Goal: Task Accomplishment & Management: Manage account settings

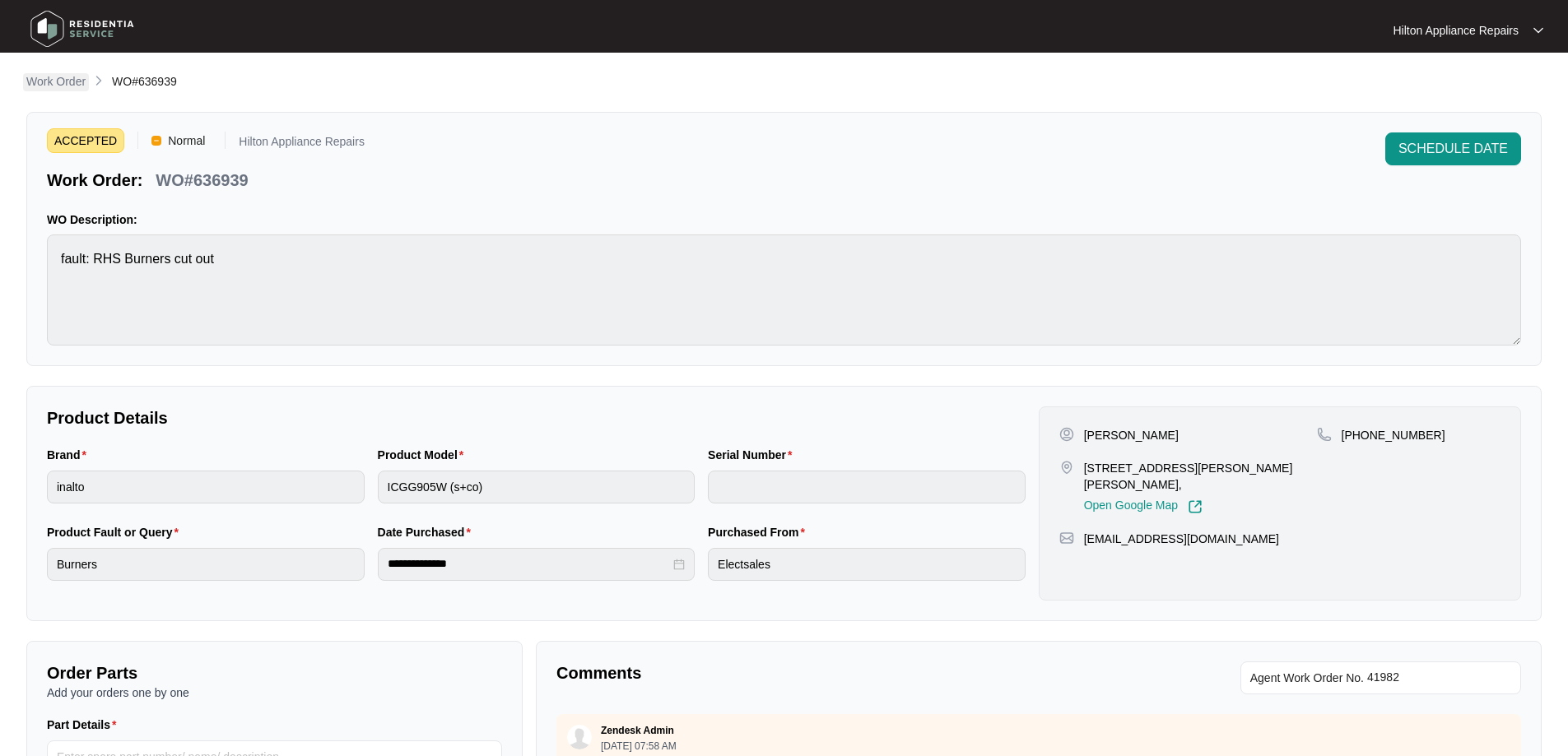
click at [65, 83] on p "Work Order" at bounding box center [55, 81] width 59 height 16
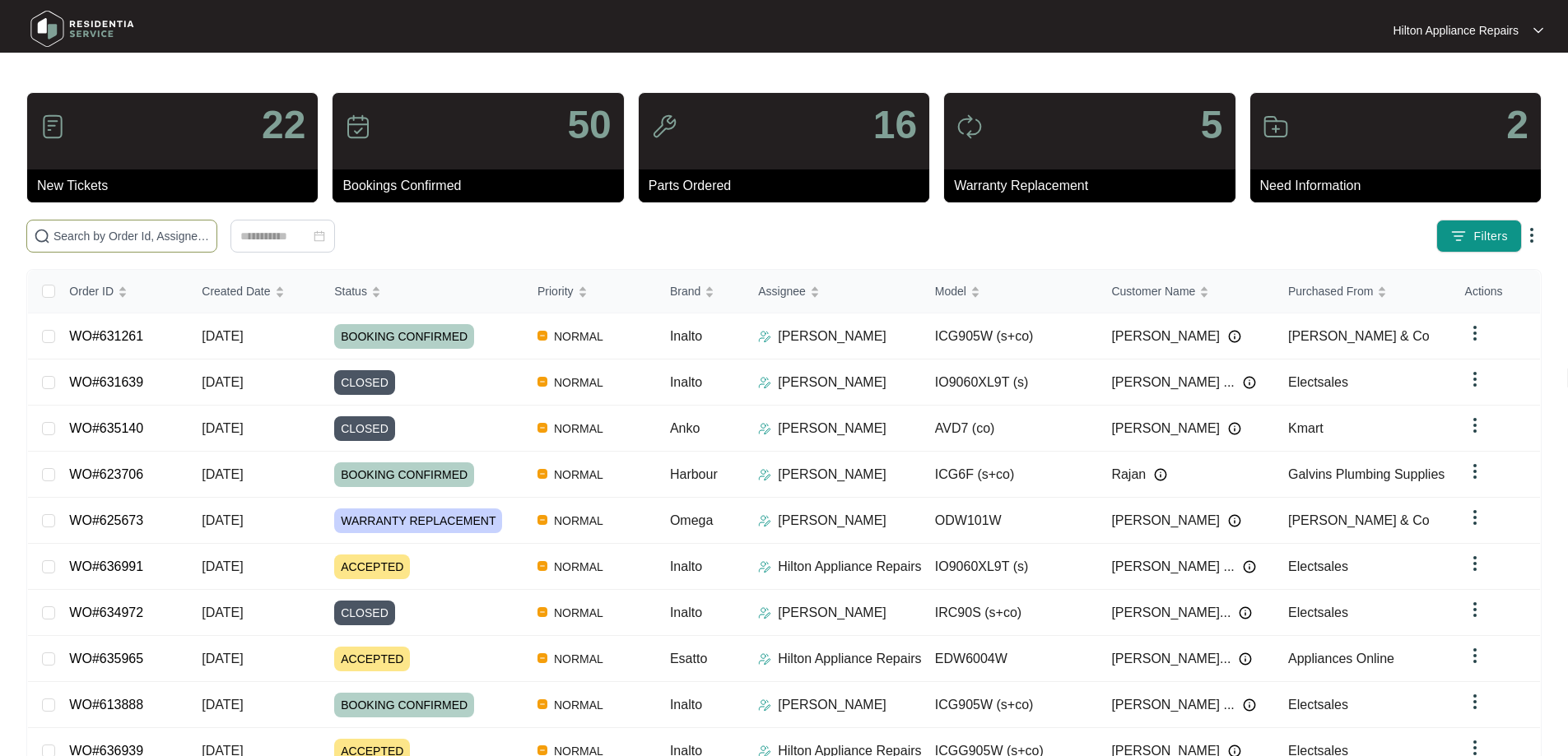
click at [170, 238] on input "text" at bounding box center [131, 236] width 157 height 18
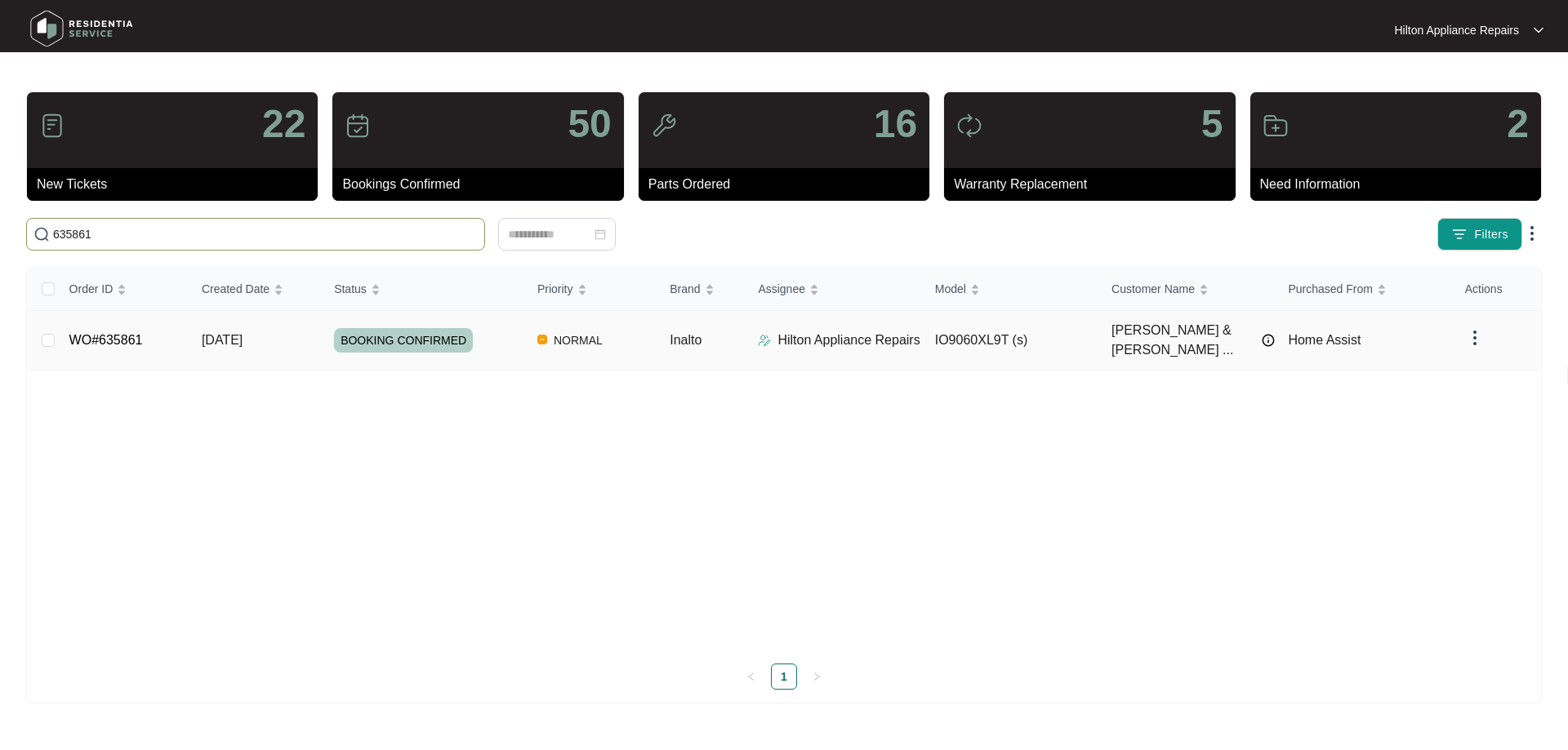
type input "635861"
click at [766, 334] on img at bounding box center [765, 341] width 13 height 13
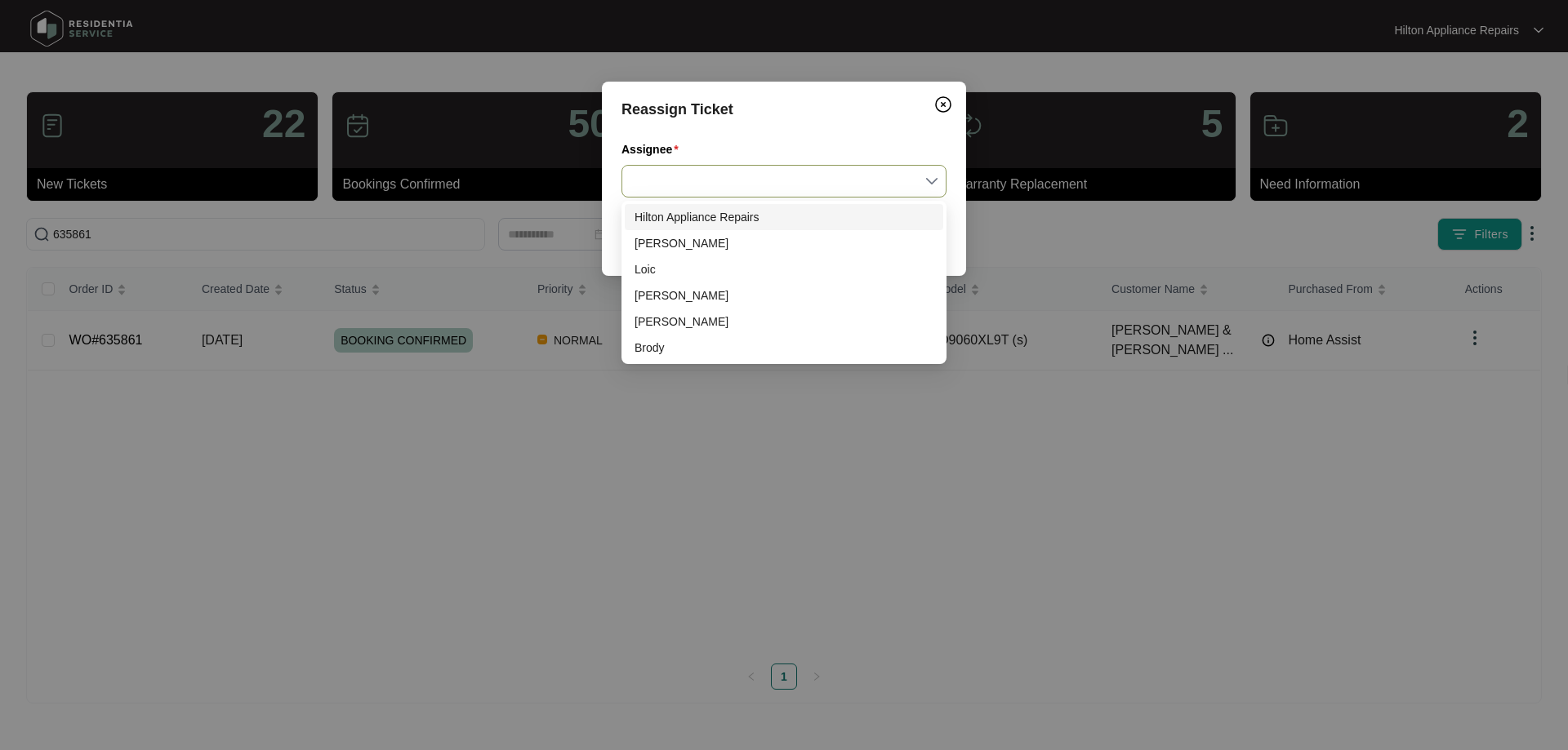
click at [731, 176] on input "Assignee" at bounding box center [784, 181] width 306 height 31
click at [670, 239] on div "[PERSON_NAME]" at bounding box center [784, 243] width 299 height 18
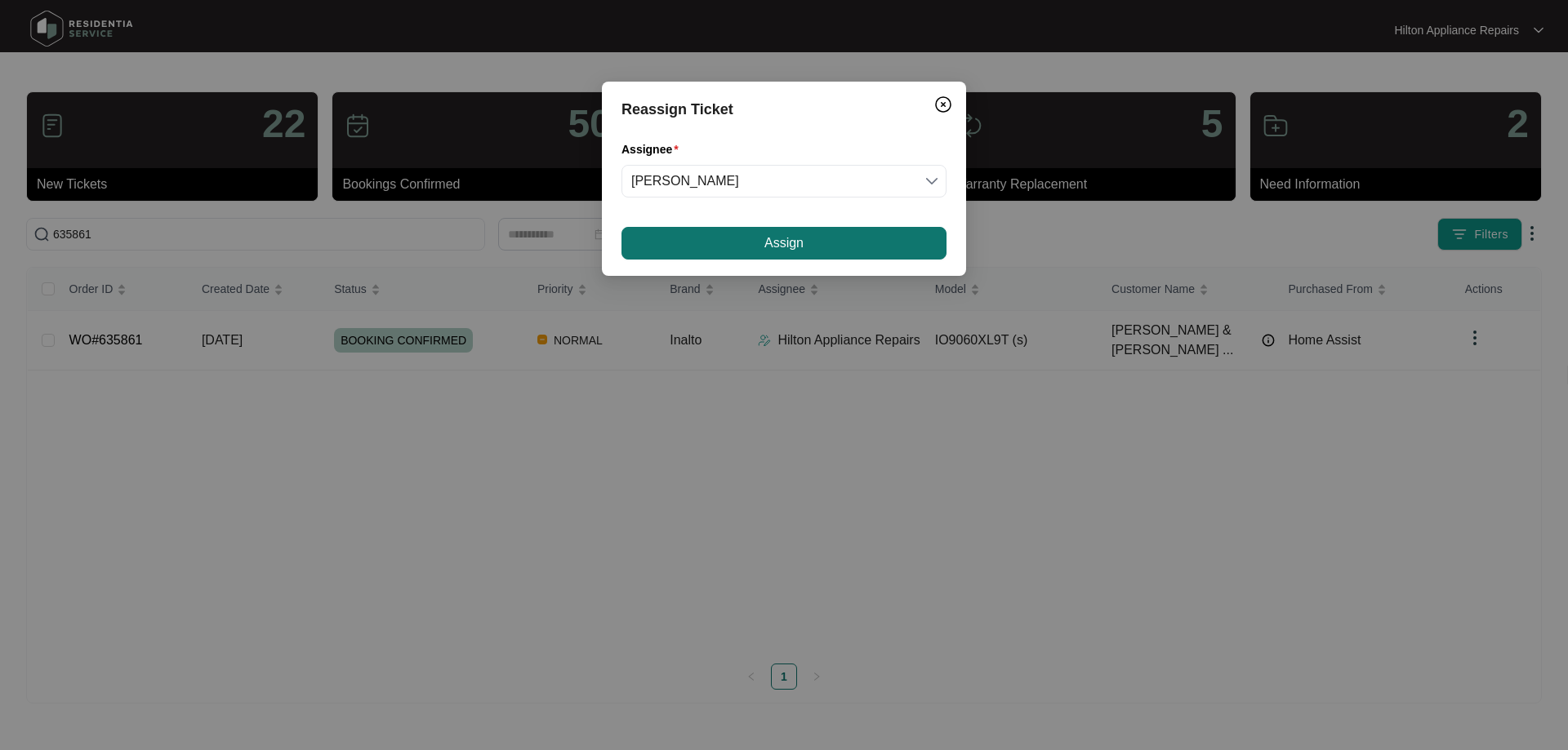
click at [781, 242] on span "Assign" at bounding box center [784, 243] width 39 height 19
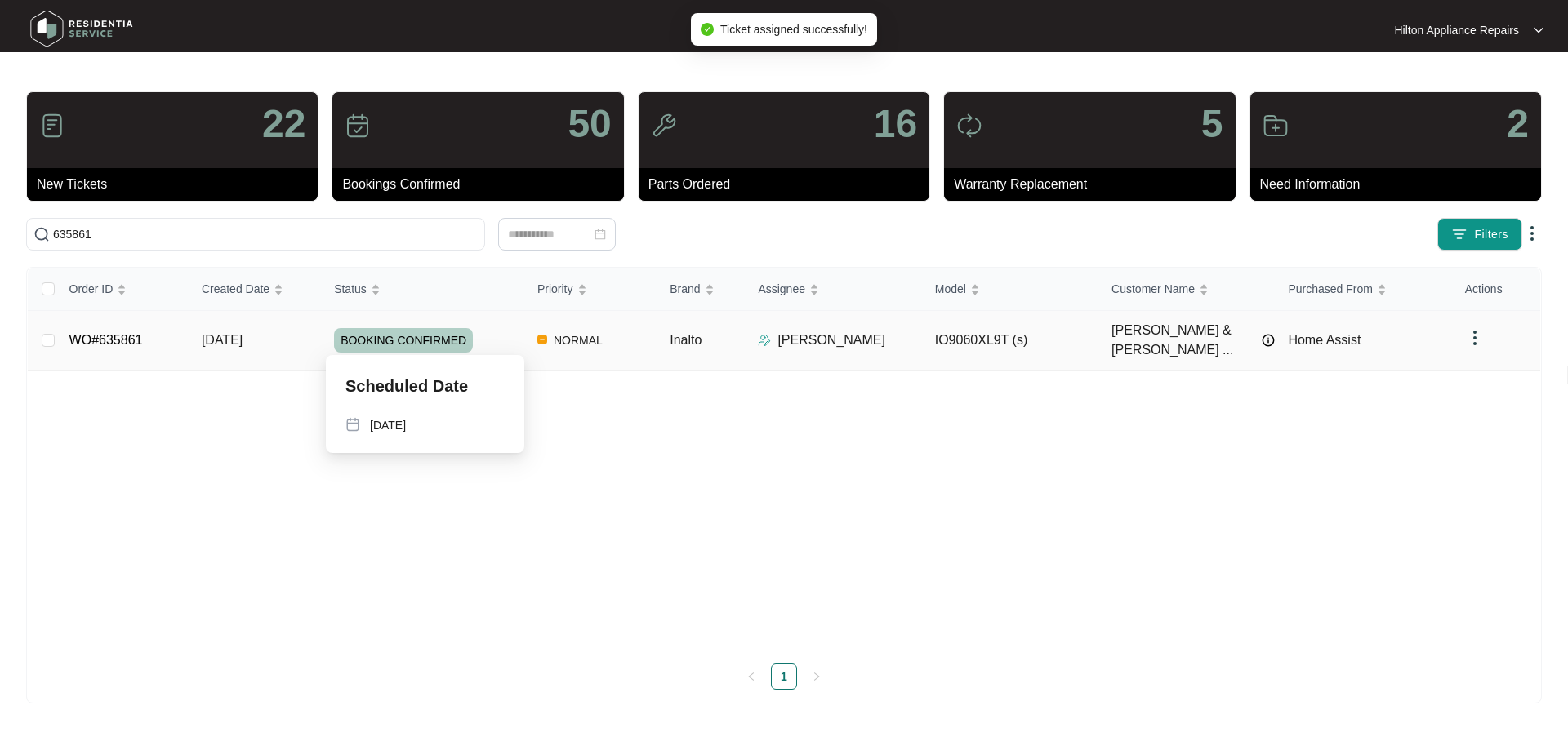
click at [495, 332] on div "BOOKING CONFIRMED" at bounding box center [429, 341] width 191 height 25
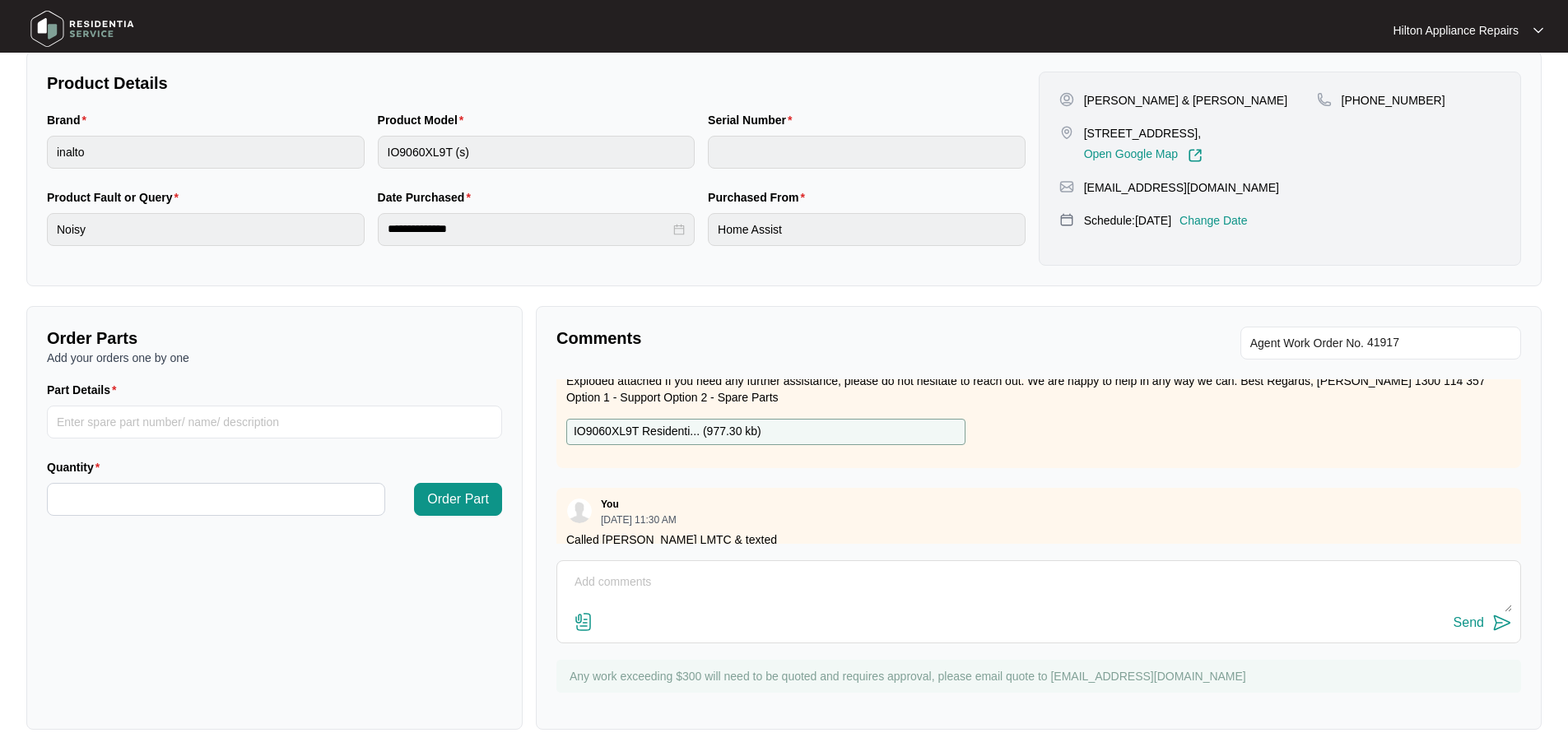
scroll to position [76, 0]
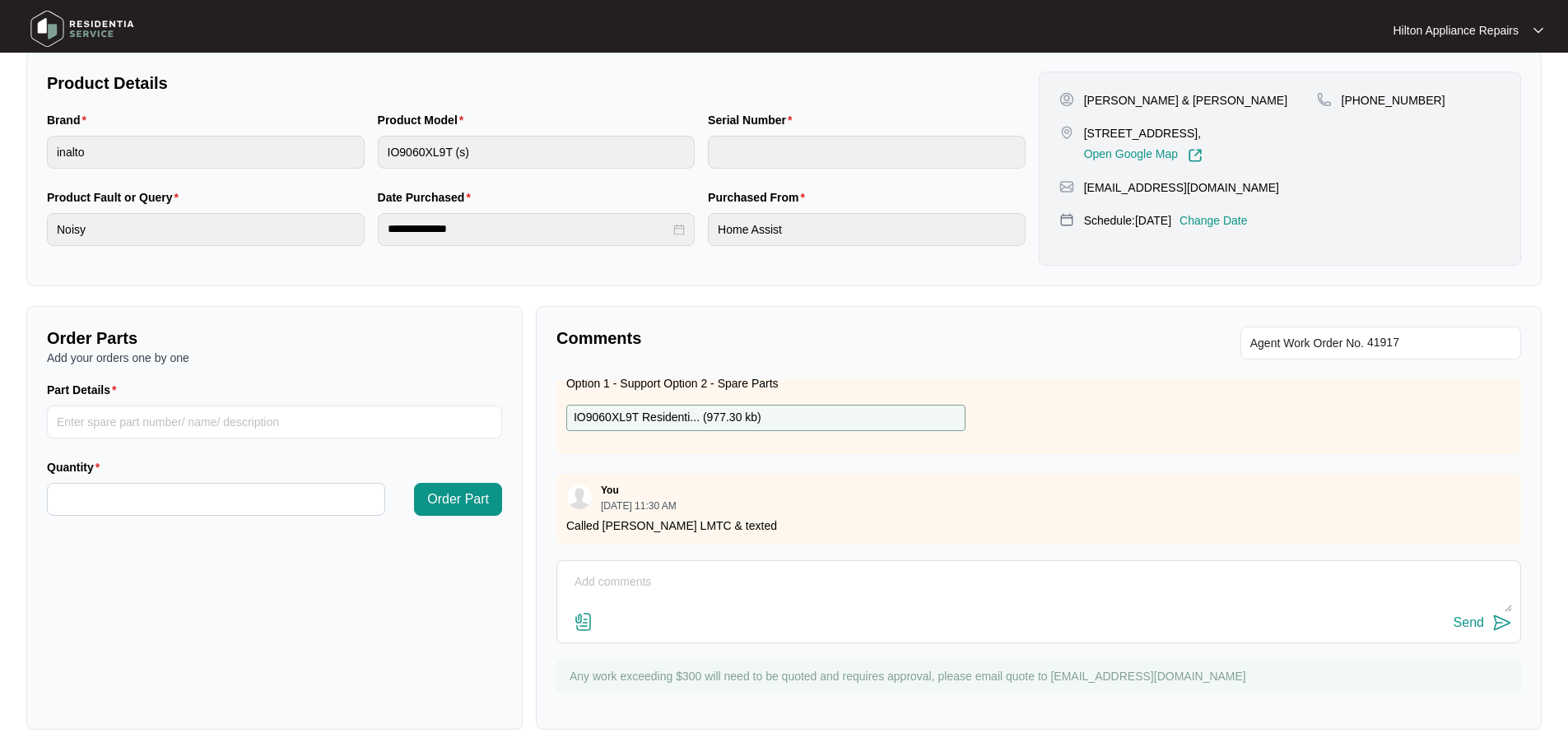
click at [609, 583] on textarea at bounding box center [1039, 591] width 947 height 42
paste textarea "[PERSON_NAME] (SOUTH) ([DATE]) - Work Note Checked oven found the clock is beep…"
drag, startPoint x: 1093, startPoint y: 604, endPoint x: 958, endPoint y: 610, distance: 135.1
click at [958, 610] on textarea "[PERSON_NAME] (SOUTH) ([DATE]) - Work Note Checked oven found the clock is beep…" at bounding box center [1039, 591] width 947 height 42
type textarea "[PERSON_NAME] (SOUTH) ([DATE]) - Work Note Checked oven found the clock is beep…"
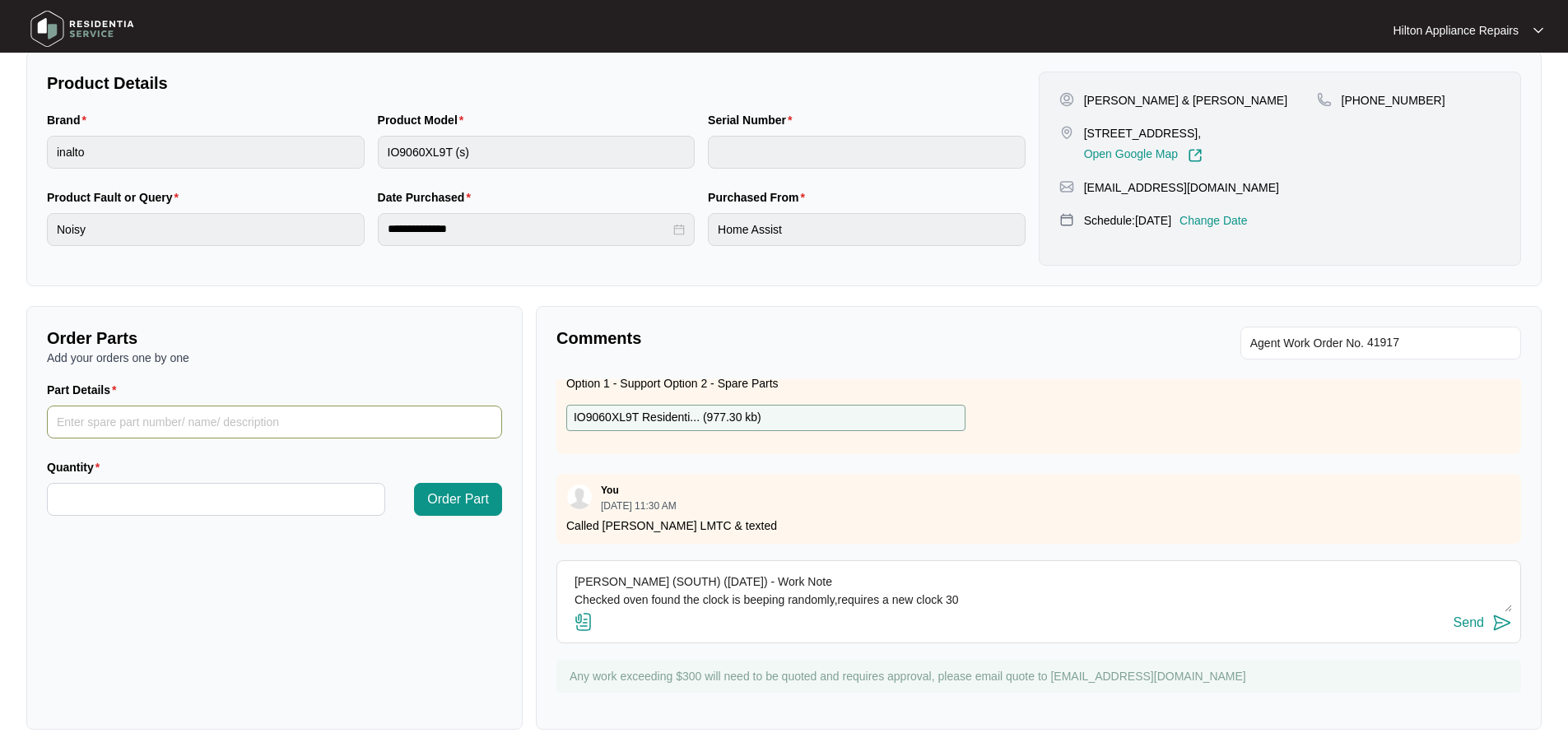
click at [309, 426] on input "Part Details" at bounding box center [274, 422] width 455 height 33
click at [665, 408] on p "IO9060XL9T Residenti... ( 977.30 kb )" at bounding box center [668, 417] width 187 height 18
click at [175, 429] on input "Part Details" at bounding box center [274, 422] width 455 height 33
paste input "SP12982"
type input "SP12982"
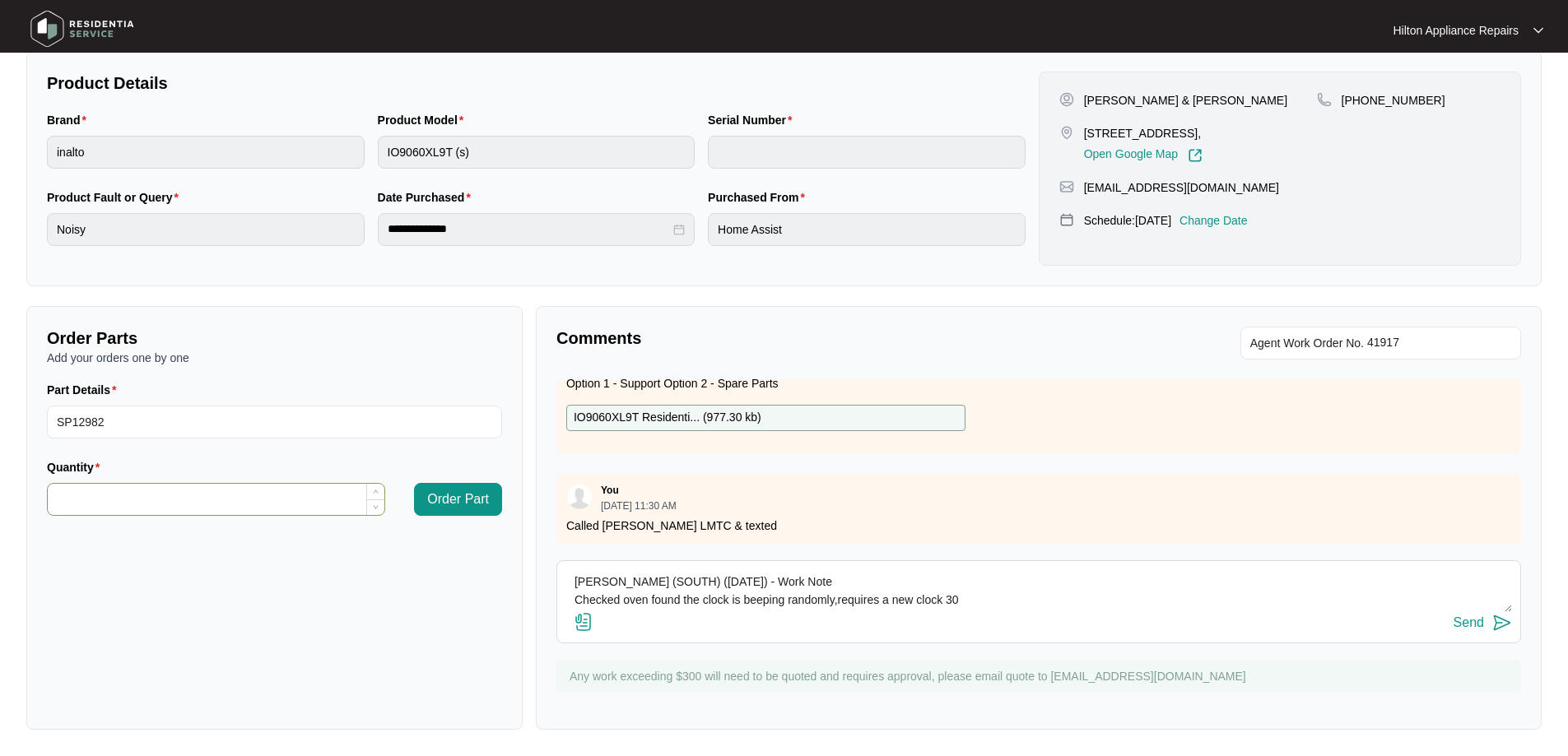
click at [350, 502] on input "Quantity" at bounding box center [215, 499] width 337 height 31
type input "*"
click at [470, 492] on span "Order Part" at bounding box center [458, 499] width 62 height 19
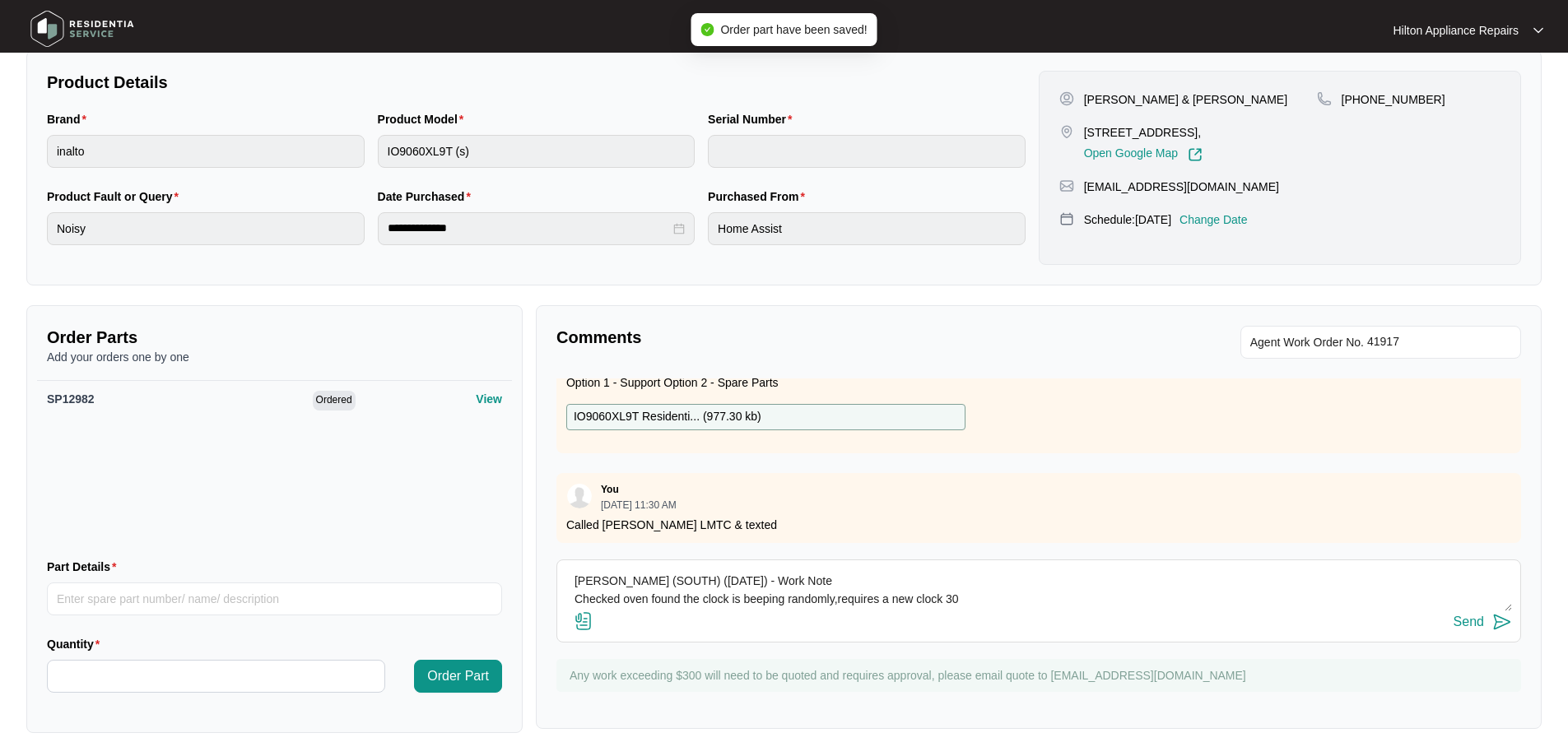
click at [1464, 621] on div "Send" at bounding box center [1469, 622] width 31 height 14
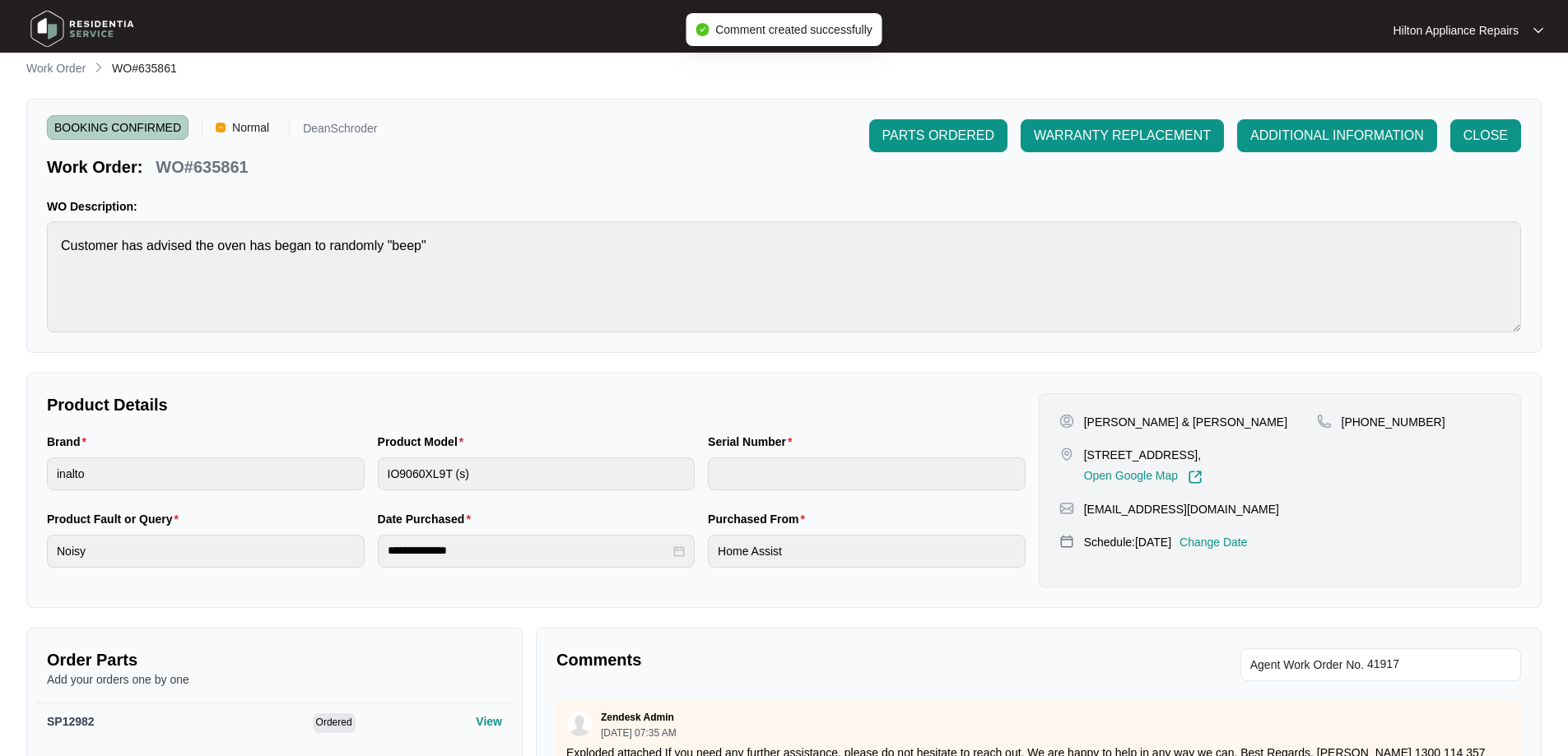
scroll to position [0, 0]
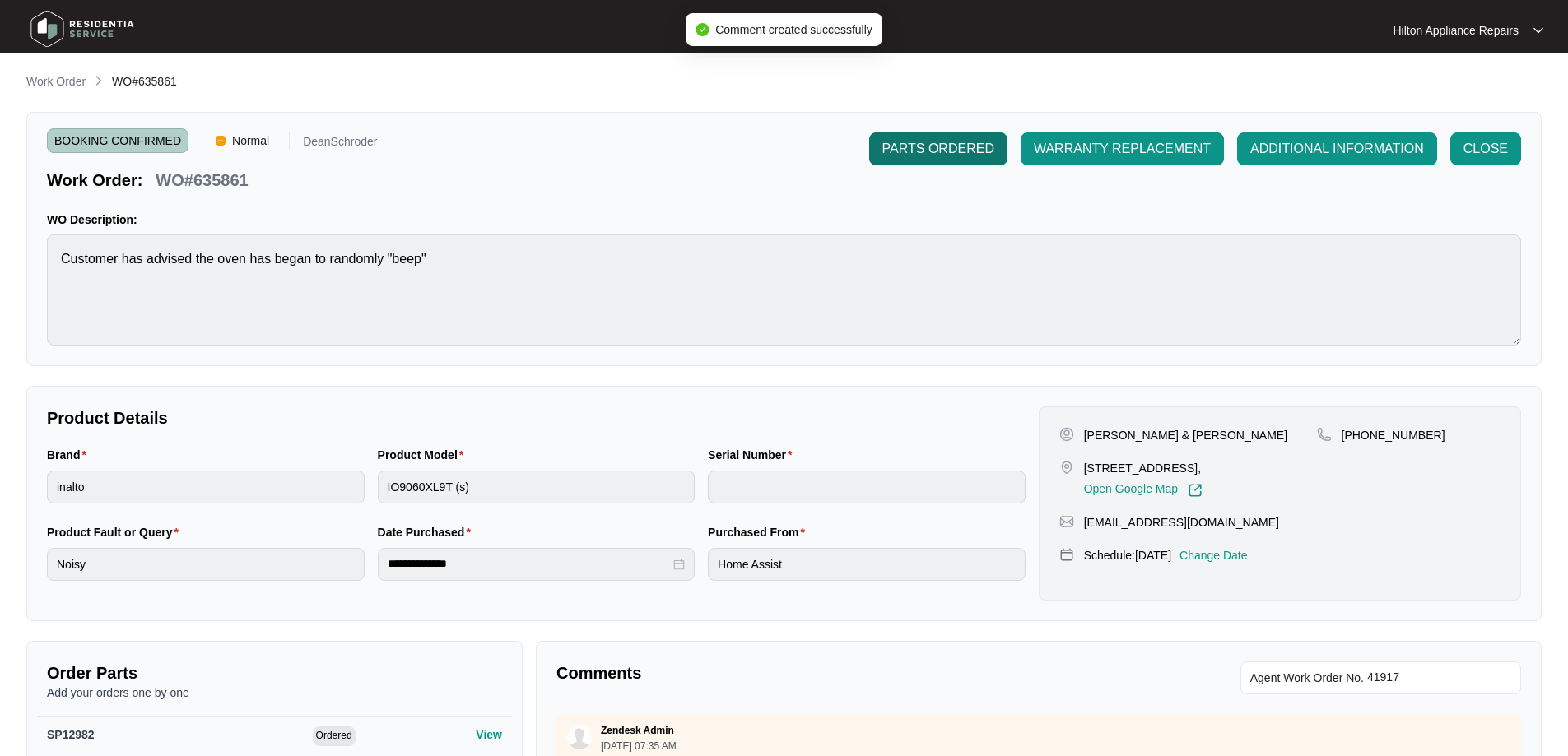
click at [923, 158] on span "PARTS ORDERED" at bounding box center [938, 149] width 112 height 19
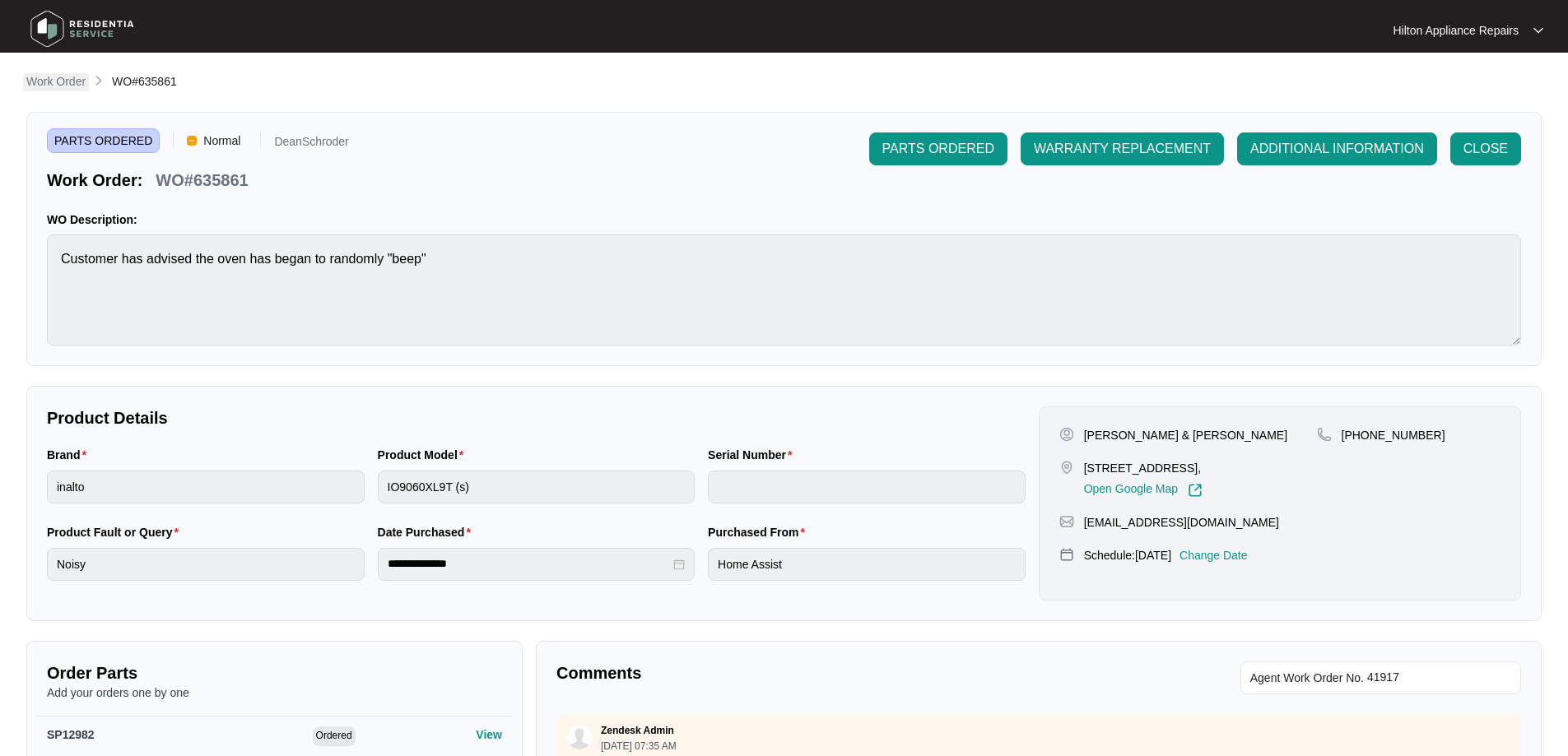
click at [72, 74] on p "Work Order" at bounding box center [55, 81] width 59 height 16
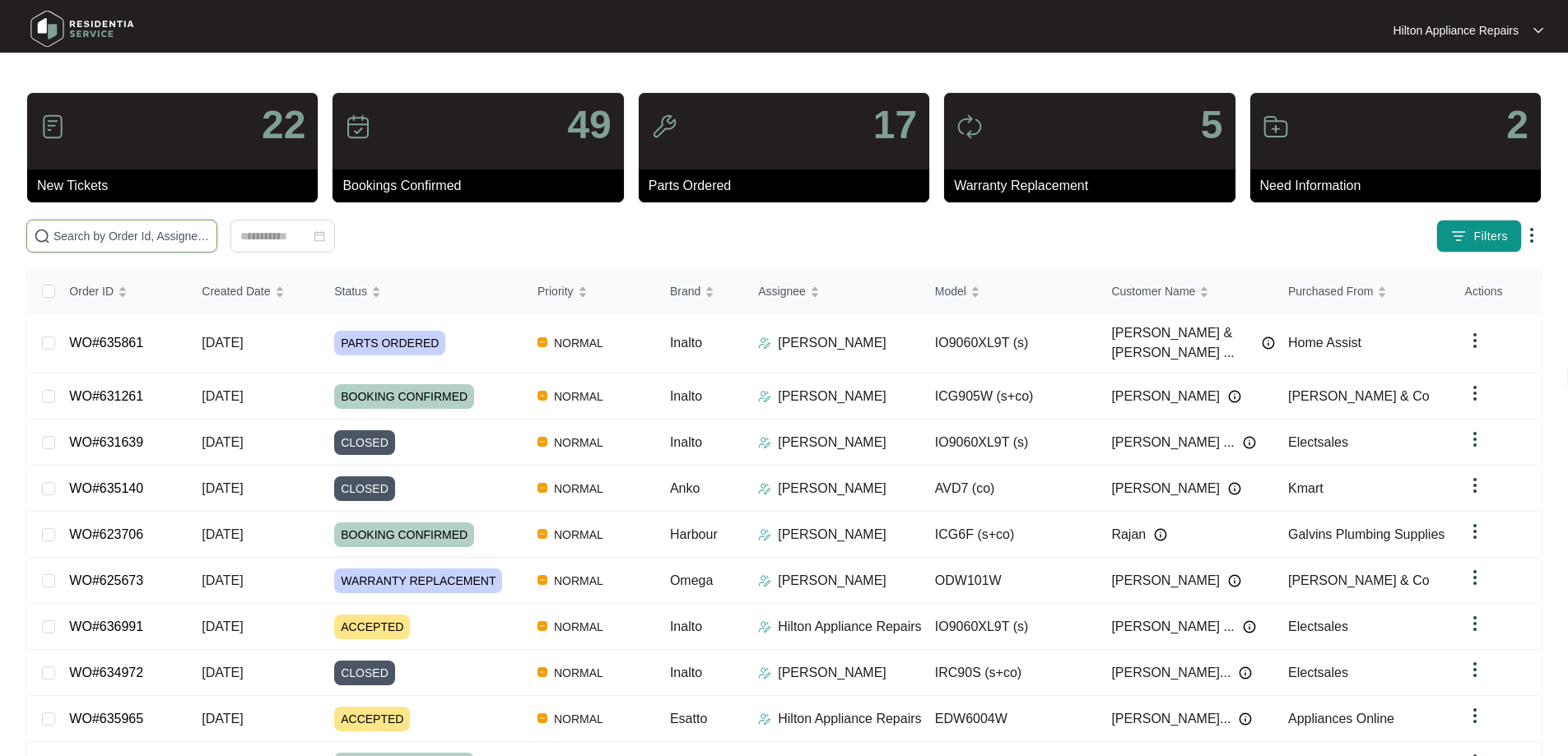
click at [153, 229] on input "text" at bounding box center [131, 236] width 157 height 18
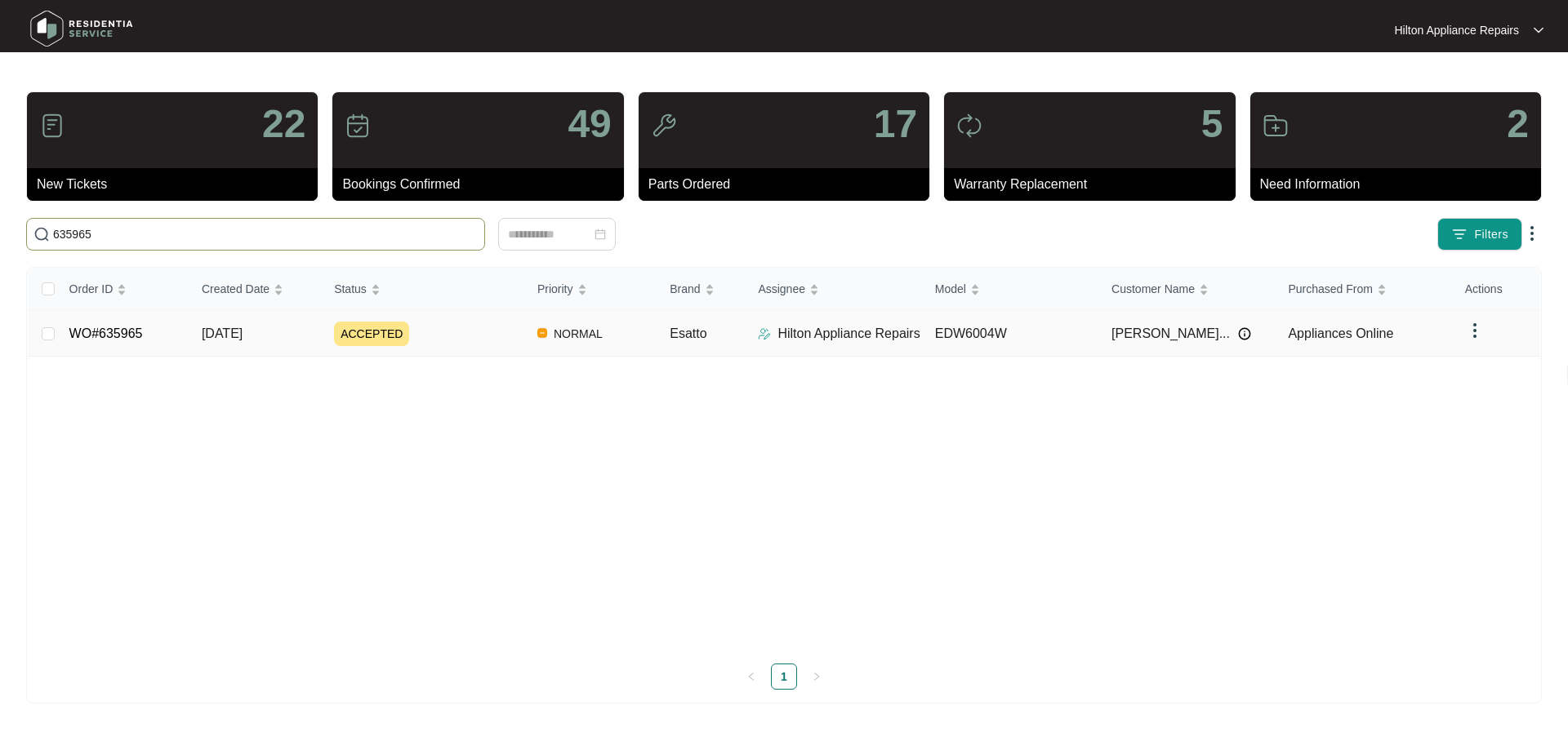
type input "635965"
click at [466, 330] on div "ACCEPTED" at bounding box center [429, 334] width 191 height 25
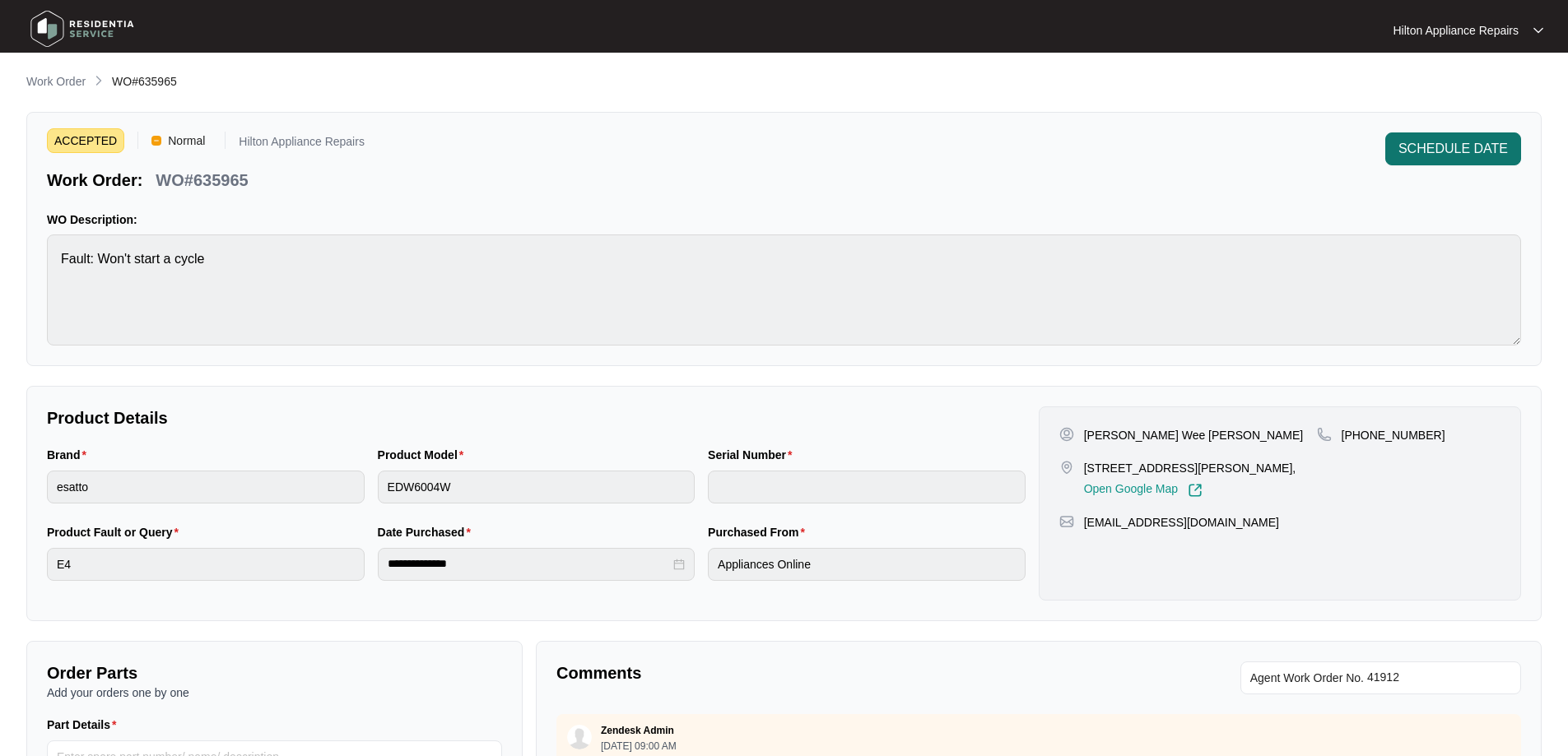
click at [1434, 145] on span "SCHEDULE DATE" at bounding box center [1453, 149] width 109 height 19
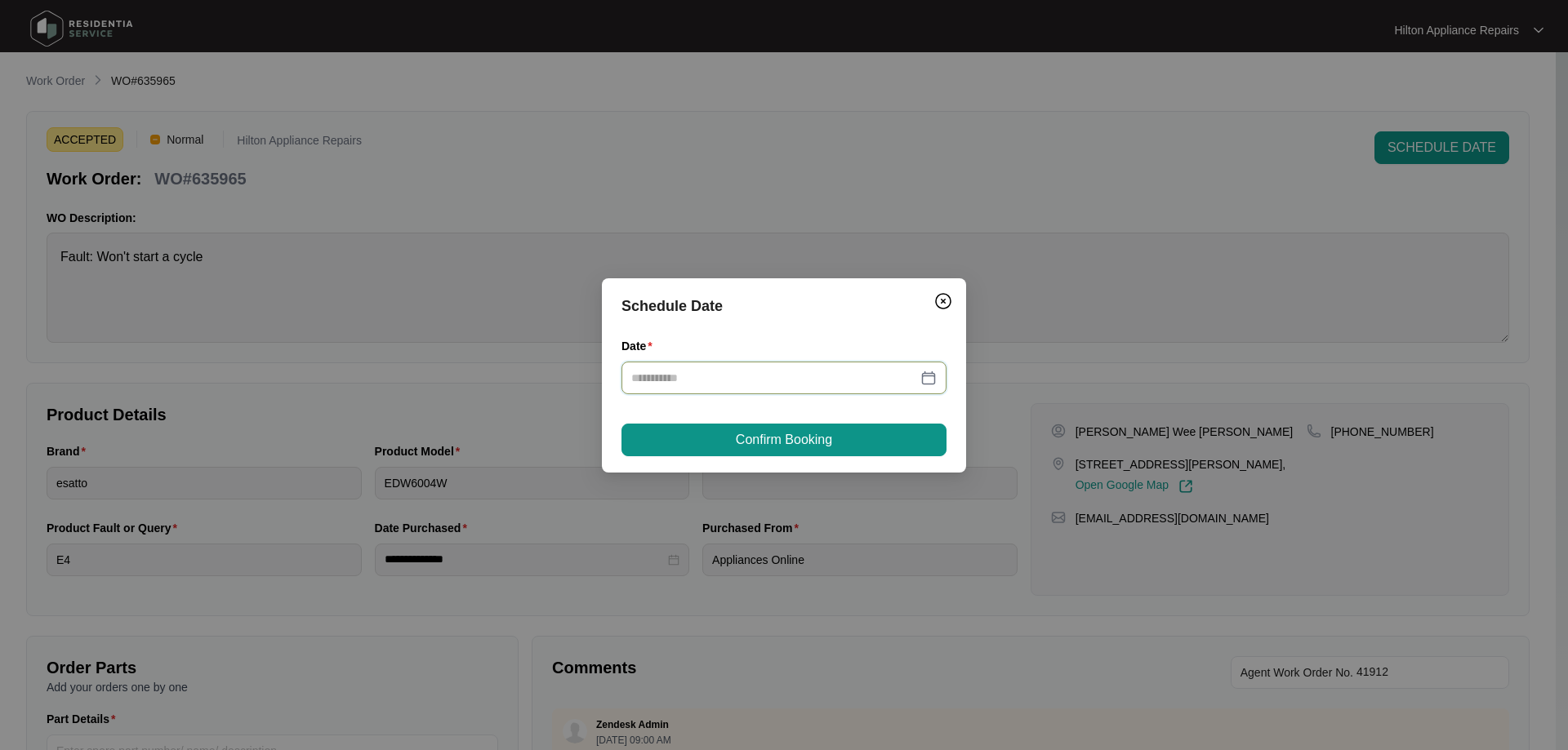
click at [700, 383] on input "Date" at bounding box center [774, 377] width 286 height 18
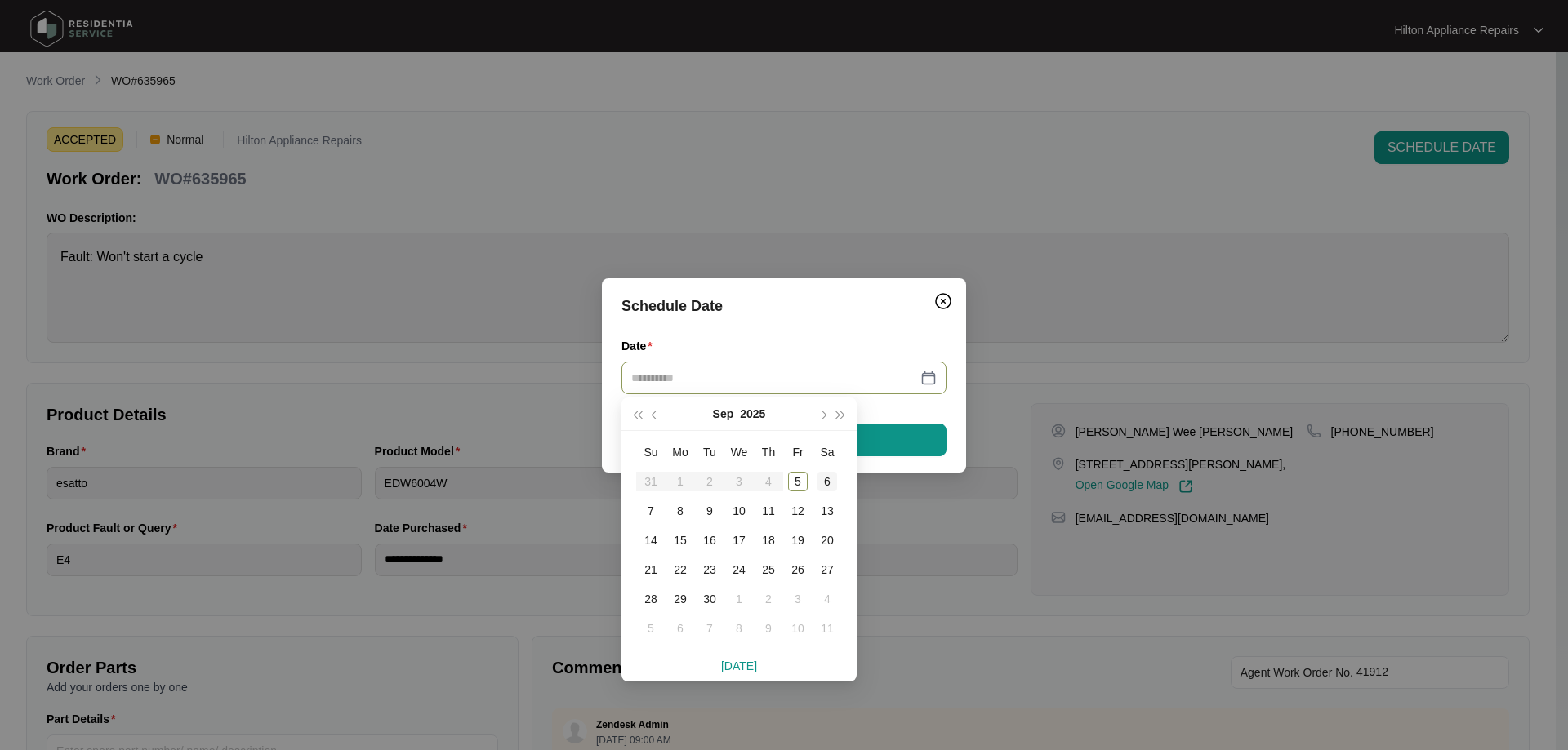
type input "**********"
click at [820, 479] on div "6" at bounding box center [827, 482] width 19 height 19
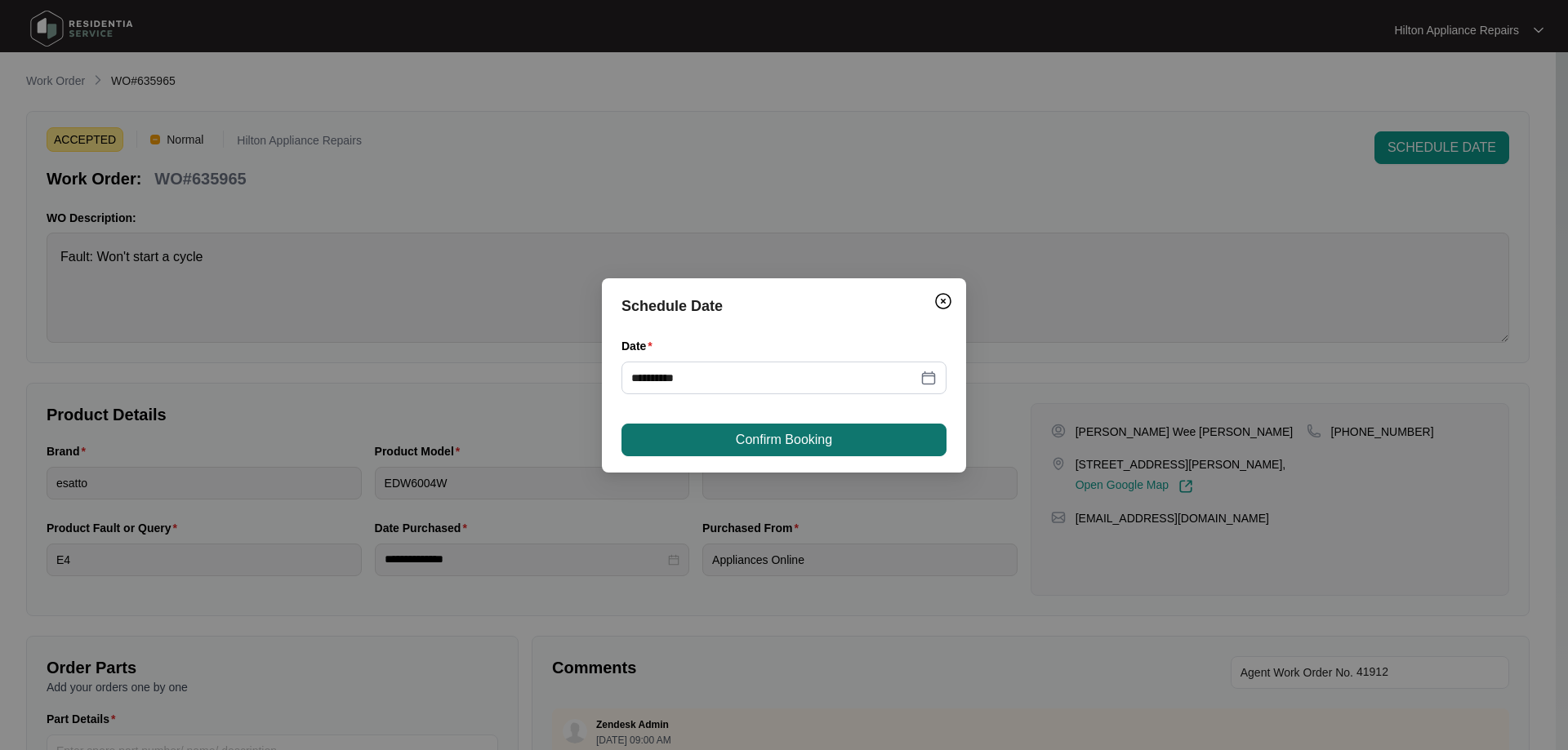
click at [881, 443] on button "Confirm Booking" at bounding box center [783, 440] width 325 height 33
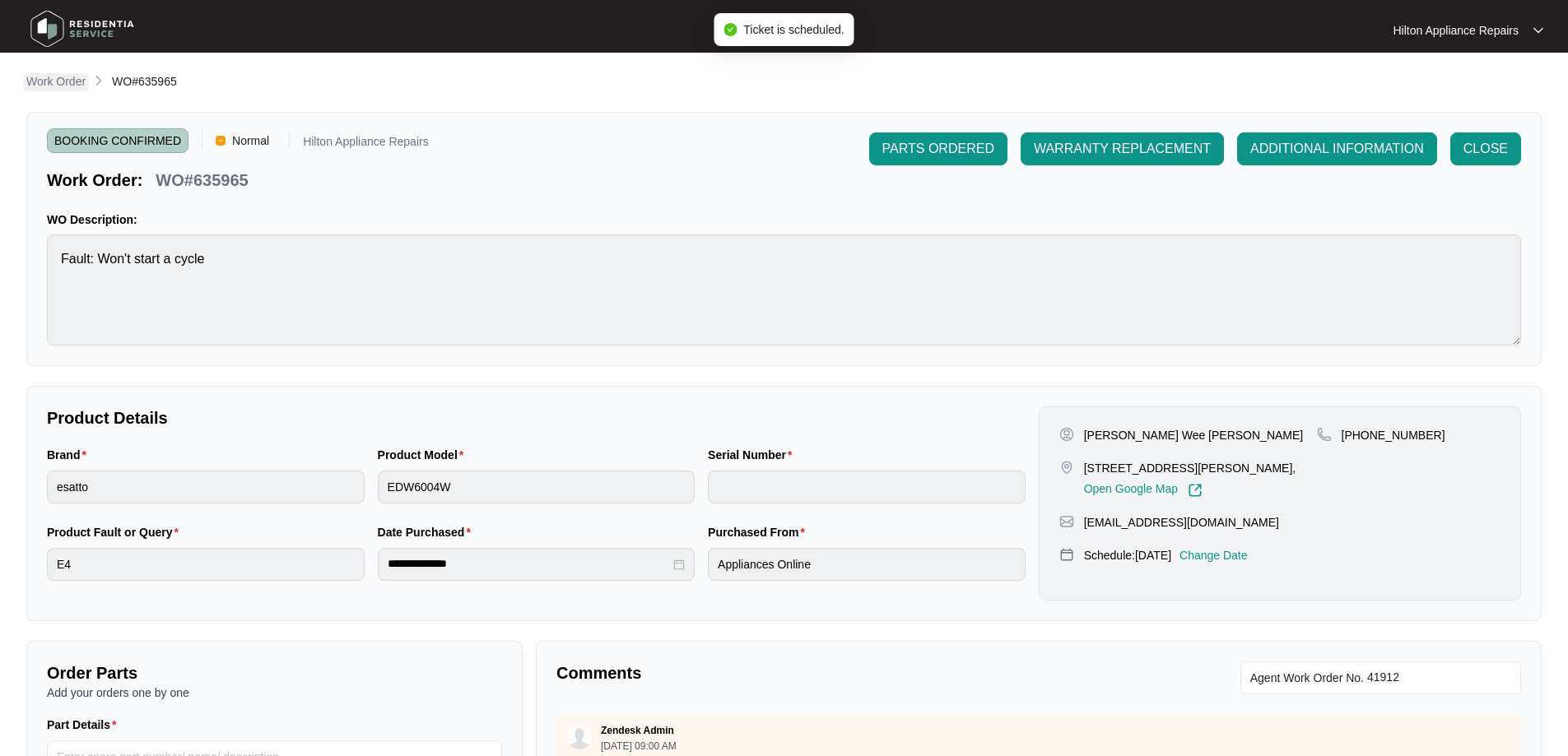
click at [82, 86] on p "Work Order" at bounding box center [55, 81] width 59 height 16
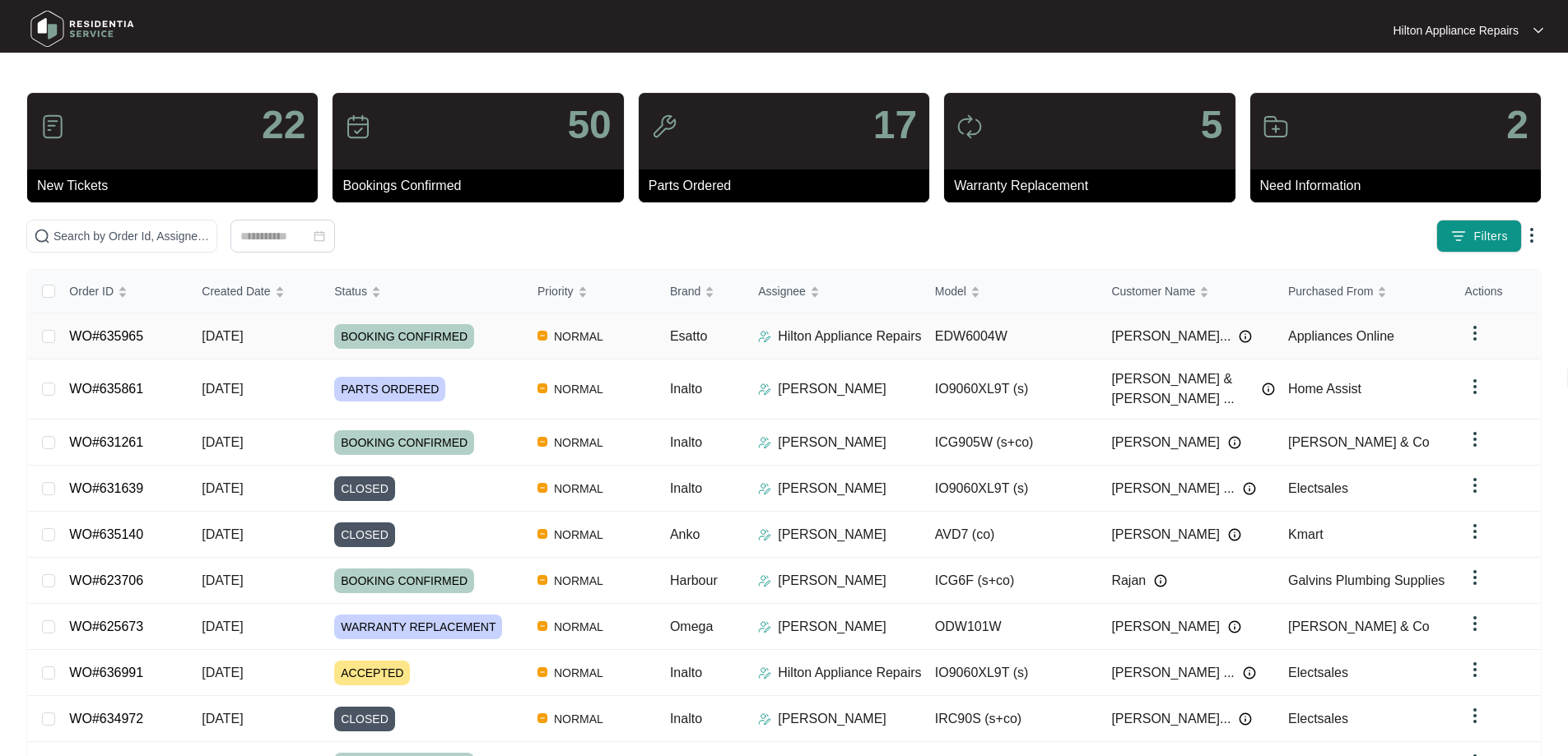
click at [764, 334] on img at bounding box center [765, 337] width 14 height 14
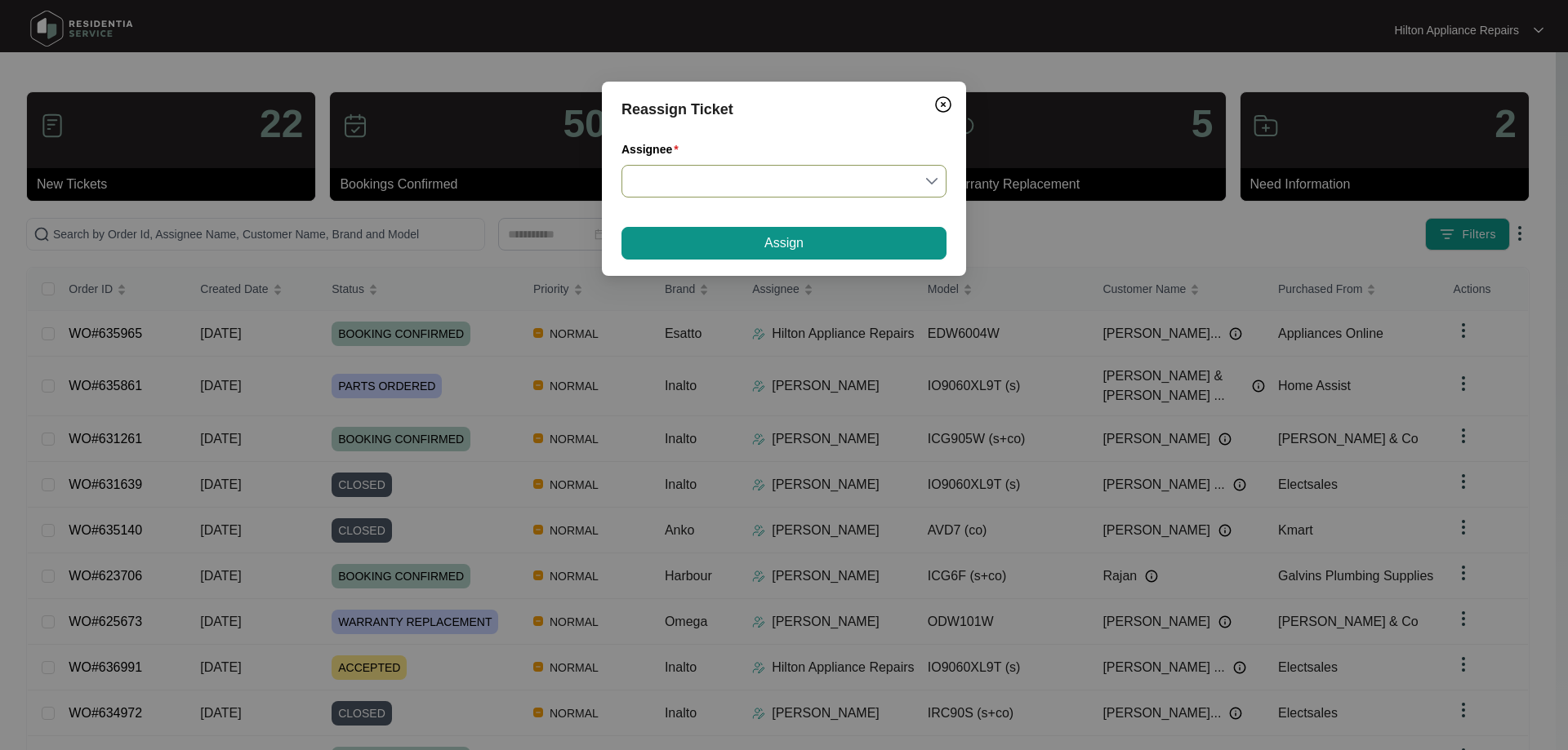
click at [749, 178] on input "Assignee" at bounding box center [784, 181] width 306 height 31
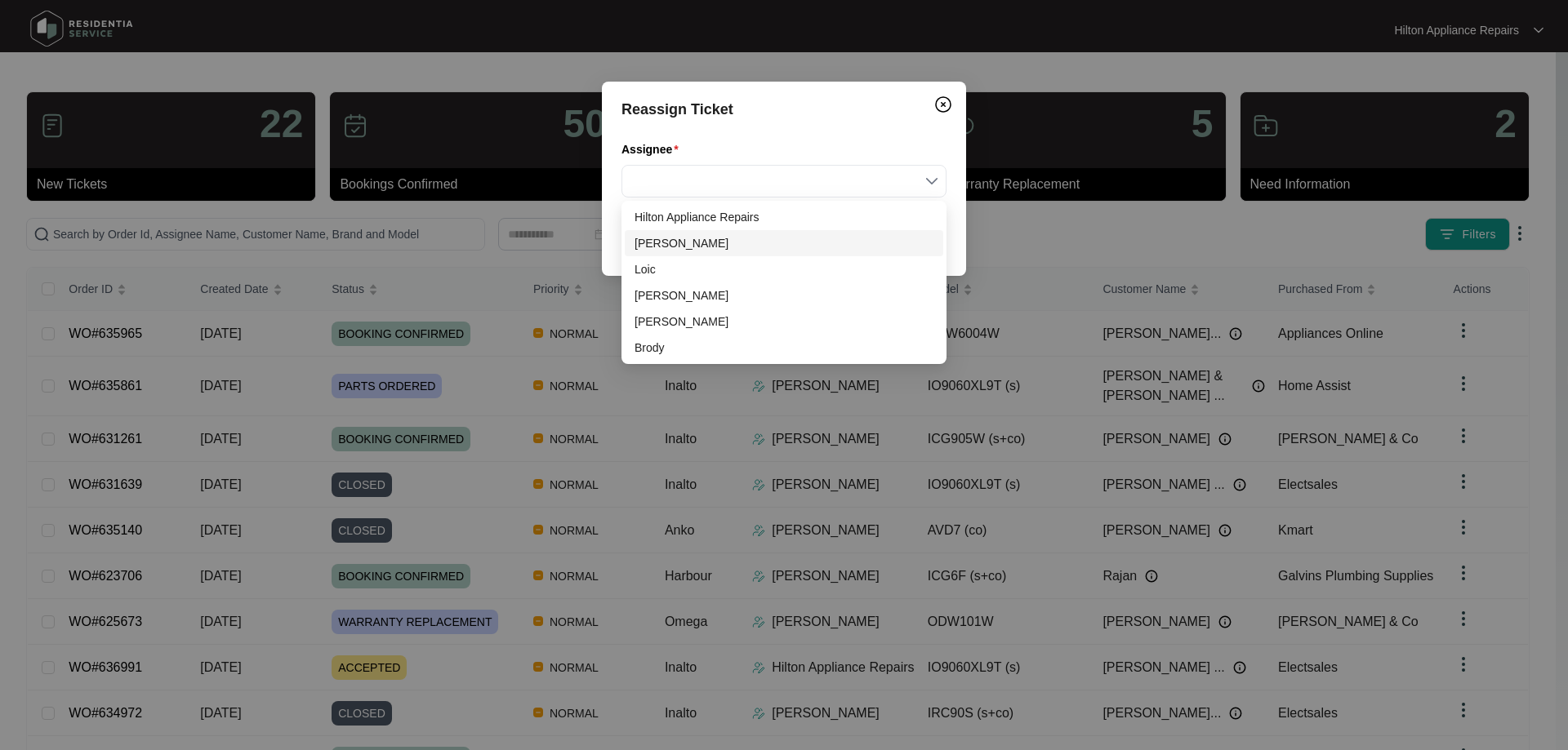
click at [666, 245] on div "[PERSON_NAME]" at bounding box center [784, 243] width 299 height 18
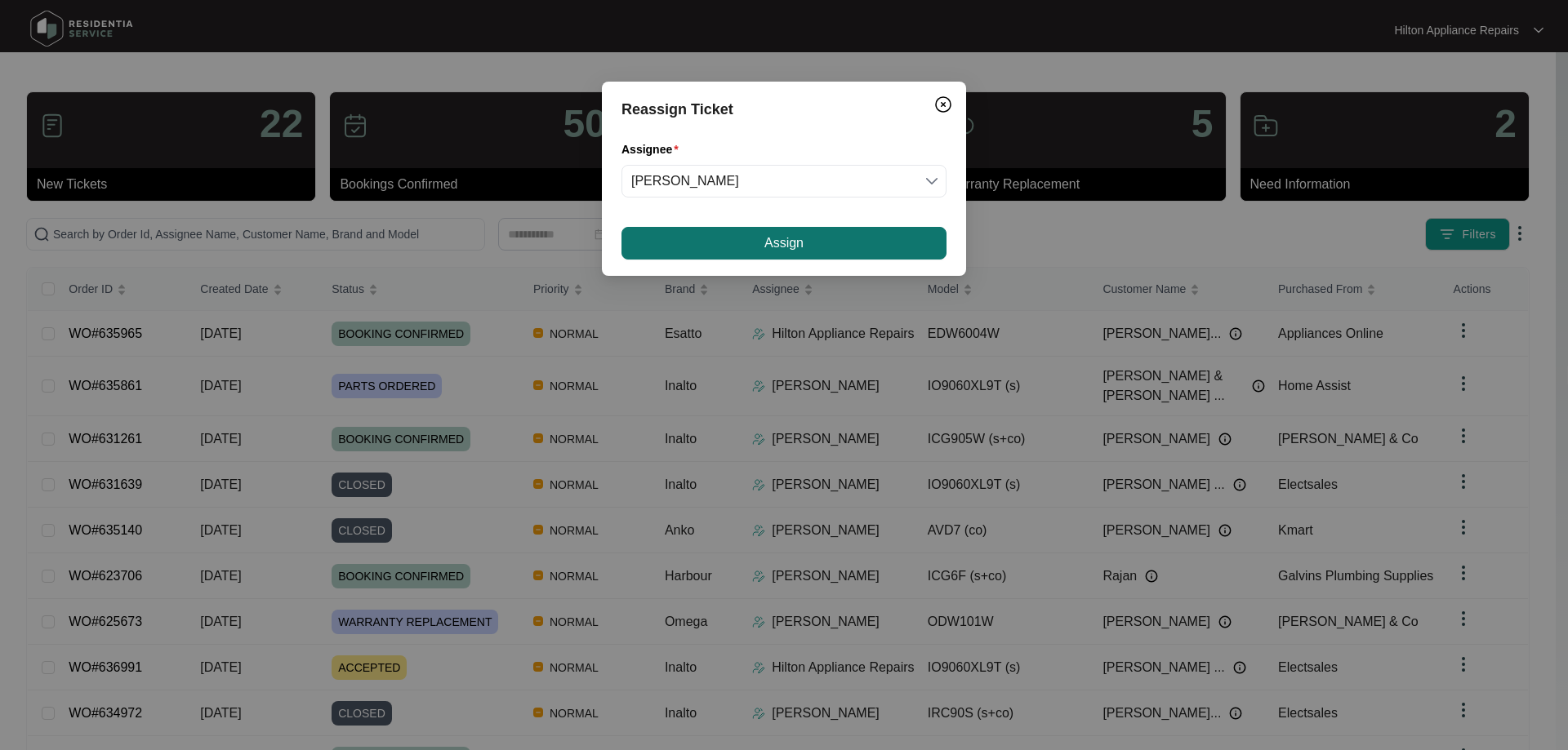
click at [793, 245] on span "Assign" at bounding box center [784, 243] width 39 height 19
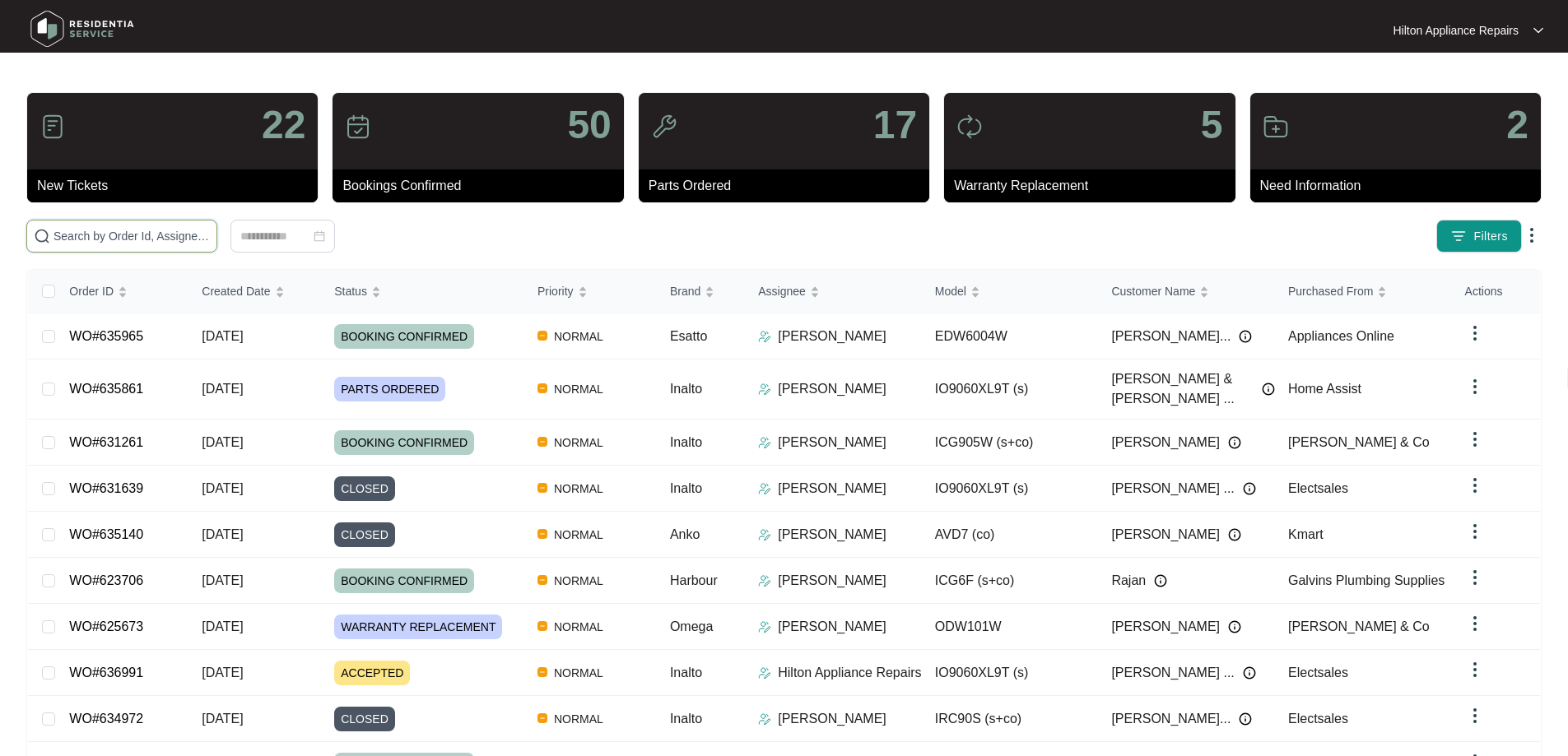
click at [144, 237] on input "text" at bounding box center [131, 236] width 157 height 18
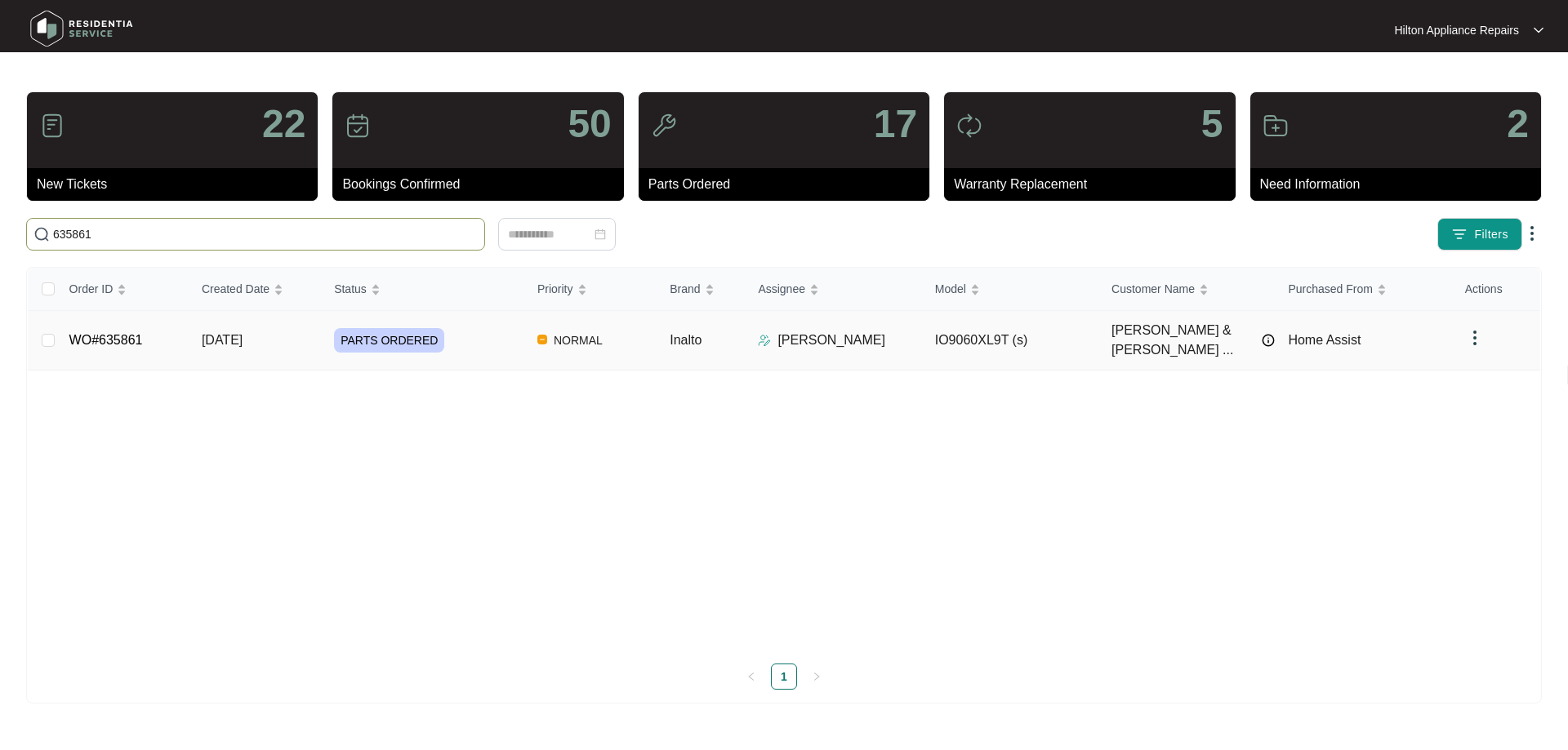
type input "635861"
click at [461, 329] on div "PARTS ORDERED" at bounding box center [429, 341] width 191 height 25
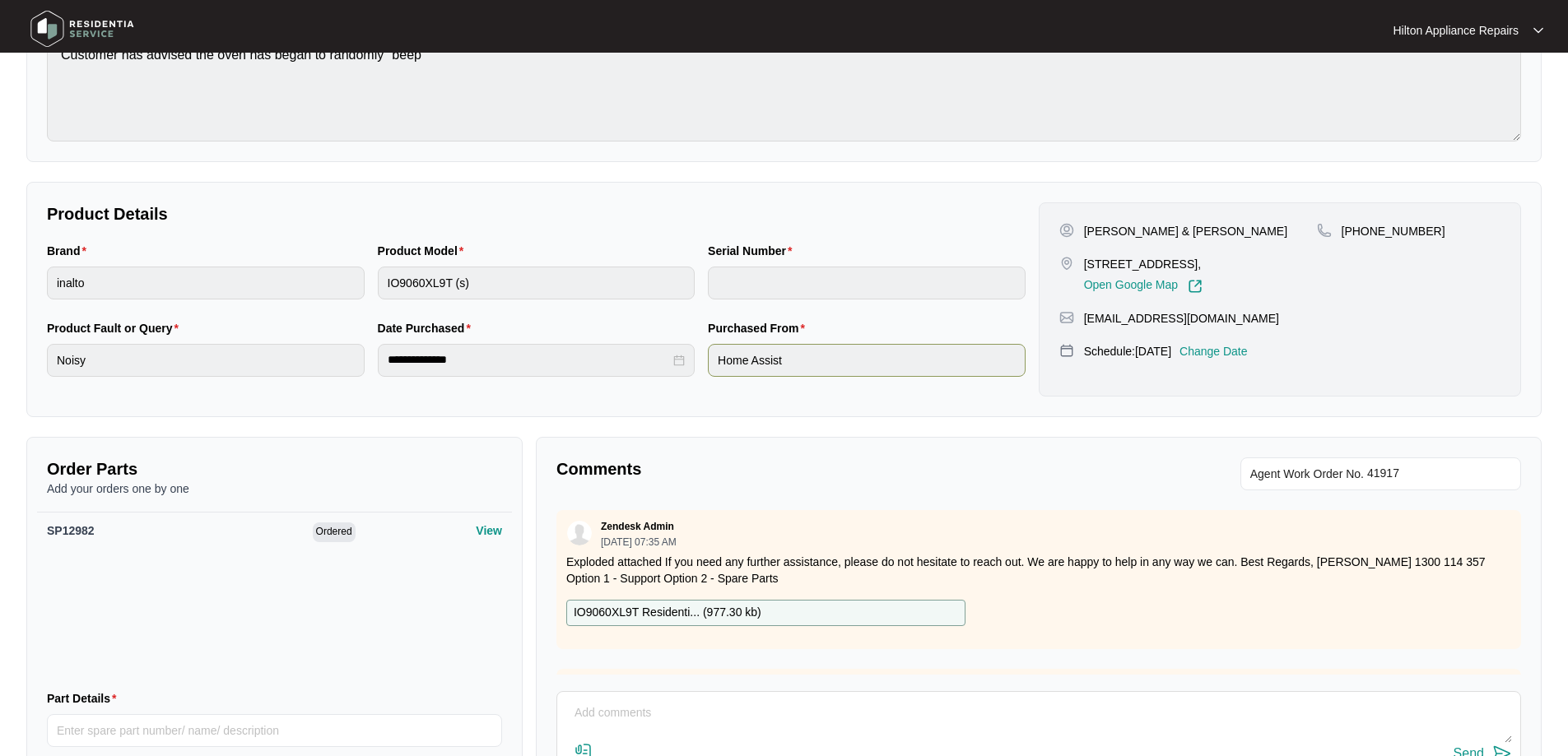
scroll to position [247, 0]
